Goal: Navigation & Orientation: Find specific page/section

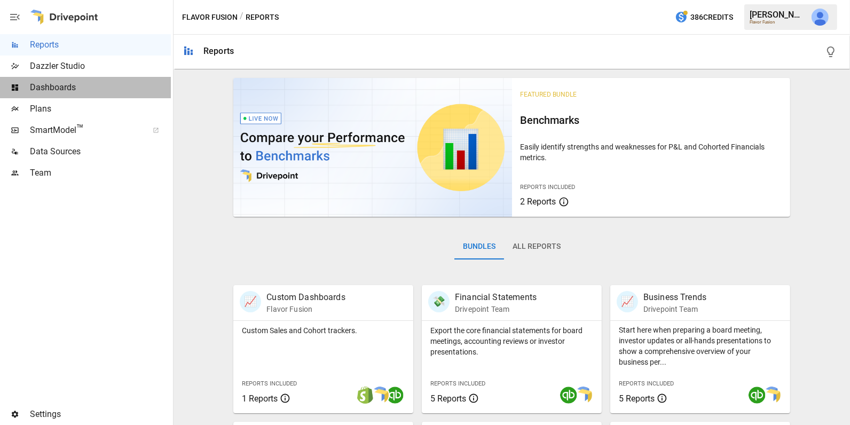
click at [108, 92] on span "Dashboards" at bounding box center [100, 87] width 141 height 13
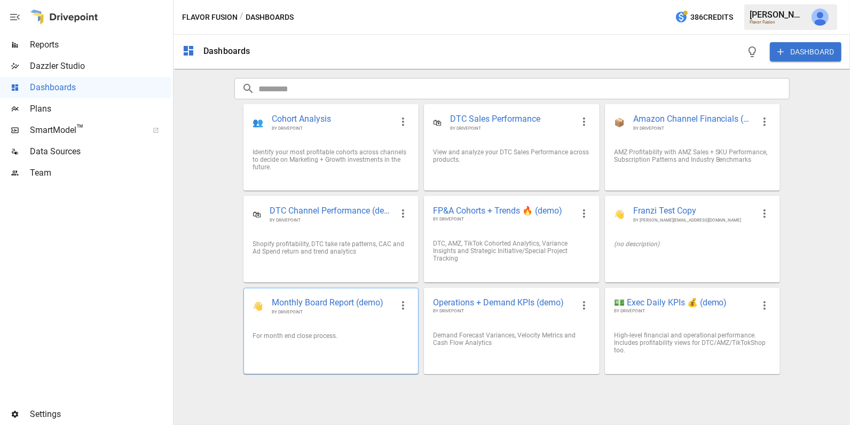
click at [322, 323] on div "For month end close process." at bounding box center [331, 335] width 174 height 25
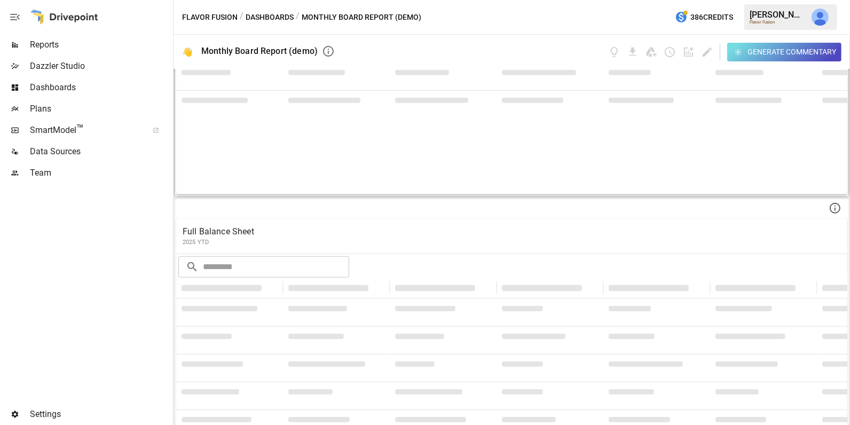
scroll to position [823, 0]
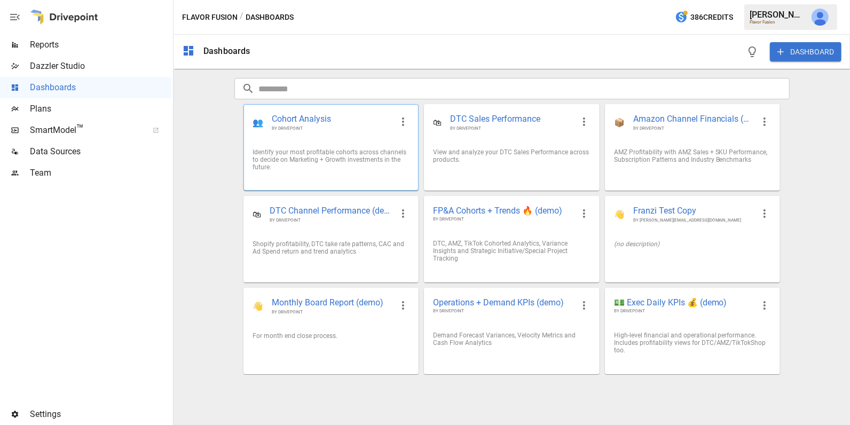
click at [352, 165] on div "Identify your most profitable cohorts across channels to decide on Marketing + …" at bounding box center [330, 159] width 157 height 22
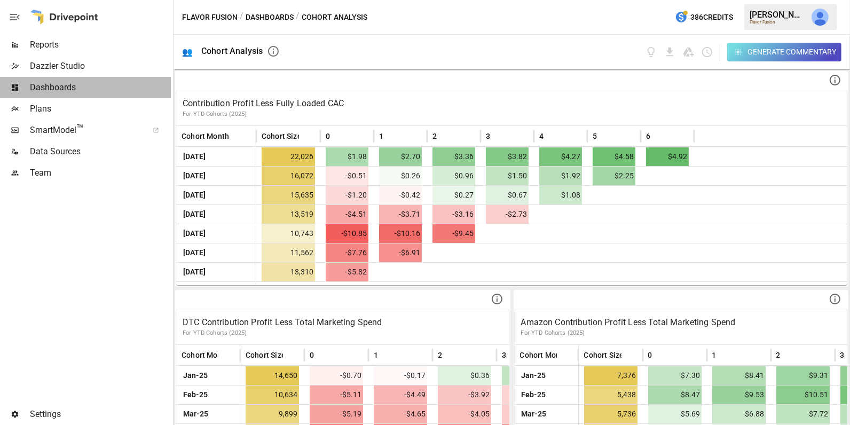
click at [83, 85] on span "Dashboards" at bounding box center [100, 87] width 141 height 13
